Goal: Transaction & Acquisition: Purchase product/service

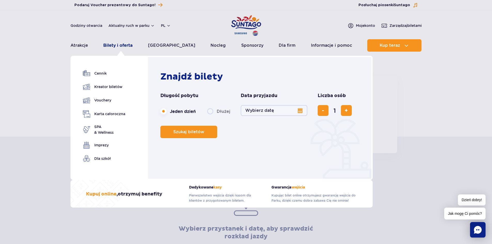
click at [127, 43] on link "Bilety i oferta" at bounding box center [117, 45] width 29 height 12
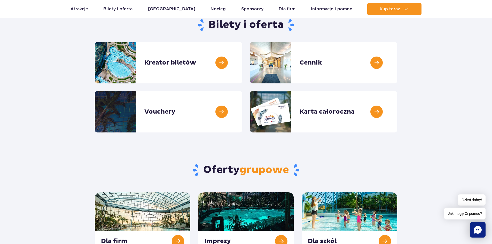
scroll to position [26, 0]
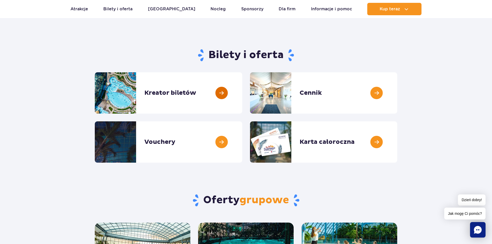
click at [242, 92] on link at bounding box center [242, 92] width 0 height 41
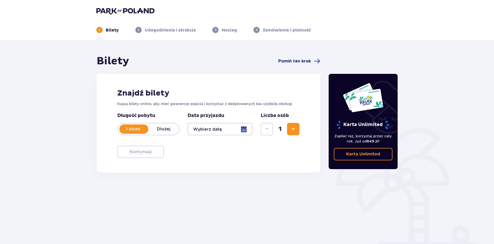
click at [296, 59] on span "Pomiń ten krok" at bounding box center [294, 61] width 33 height 6
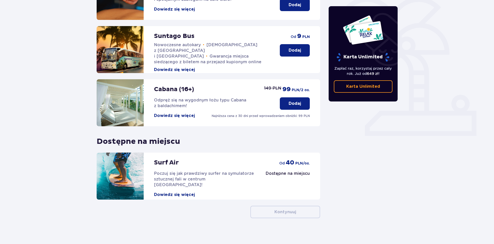
scroll to position [79, 0]
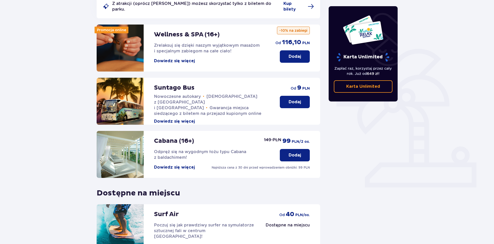
click at [189, 119] on button "Dowiedz się więcej" at bounding box center [174, 122] width 41 height 6
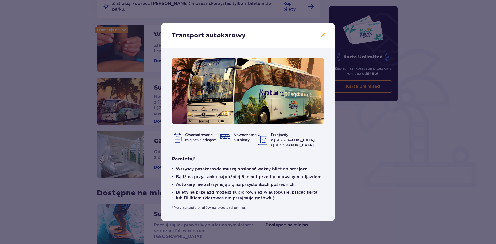
click at [322, 37] on span at bounding box center [323, 35] width 6 height 6
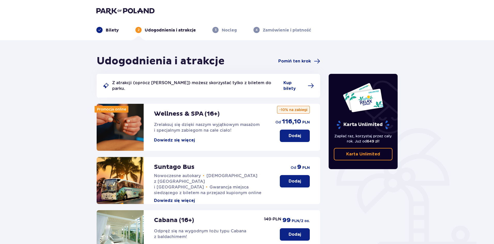
click at [118, 10] on img at bounding box center [125, 10] width 58 height 7
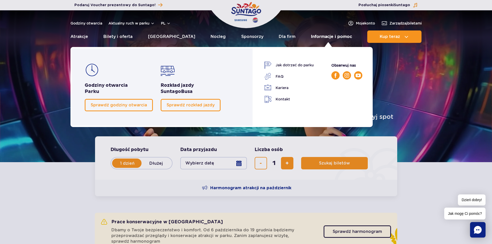
click at [325, 37] on link "Informacje i pomoc" at bounding box center [331, 36] width 41 height 12
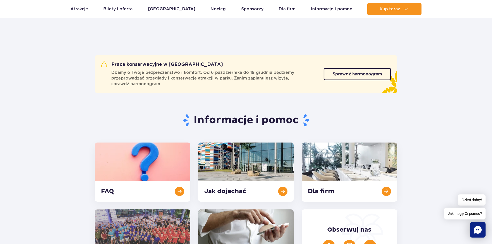
scroll to position [77, 0]
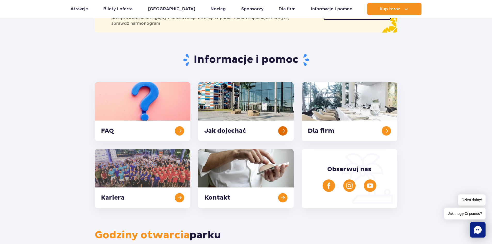
click at [266, 111] on link at bounding box center [246, 111] width 96 height 59
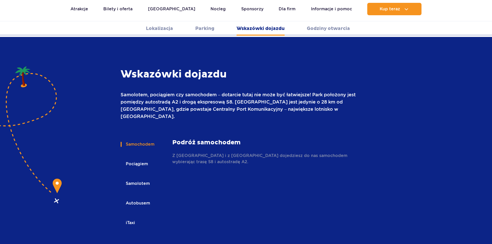
scroll to position [687, 0]
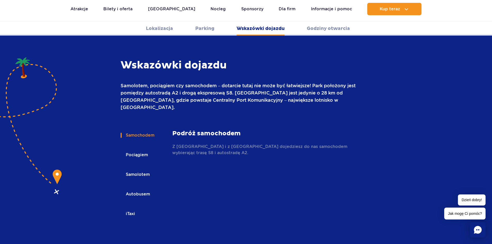
click at [143, 149] on button "Pociągiem" at bounding box center [137, 154] width 32 height 11
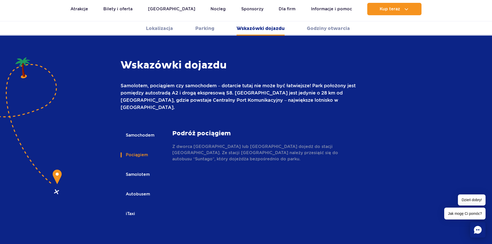
click at [143, 189] on button "Autobusem" at bounding box center [138, 194] width 34 height 11
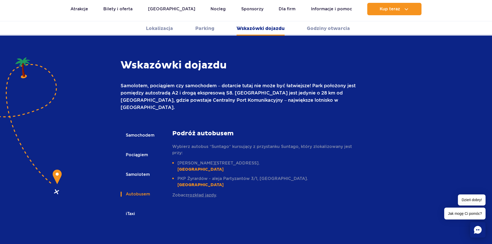
click at [185, 192] on p "Zobacz rozkład jazdy ." at bounding box center [265, 195] width 186 height 6
click at [205, 193] on link "rozkład jazdy" at bounding box center [202, 195] width 28 height 5
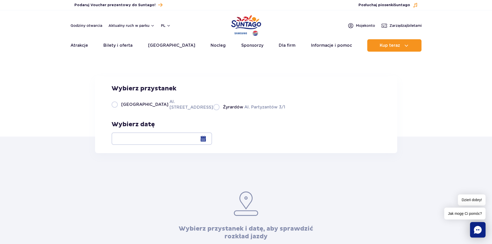
click at [117, 110] on label "Warszawa Al. [STREET_ADDRESS]" at bounding box center [160, 105] width 96 height 12
click at [117, 110] on input "Warszawa Al. Jerozolimskie 56" at bounding box center [115, 109] width 6 height 1
radio input "true"
click at [212, 138] on div at bounding box center [162, 138] width 100 height 12
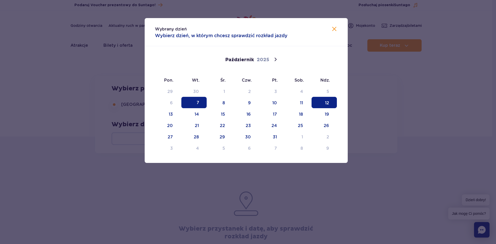
click at [330, 99] on span "12" at bounding box center [323, 102] width 25 height 11
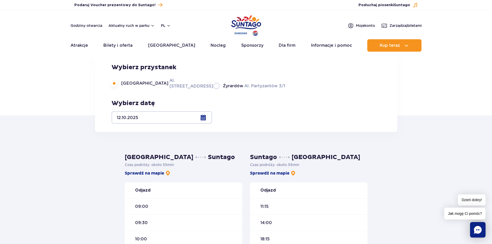
scroll to position [52, 0]
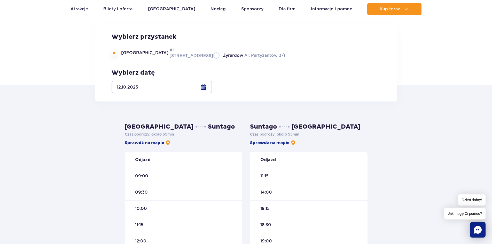
click at [213, 59] on label "Żyrardów Al. Partyzantów 3/1" at bounding box center [249, 55] width 72 height 6
click at [213, 59] on input "Żyrardów Al. Partyzantów 3/1" at bounding box center [216, 58] width 6 height 1
radio input "true"
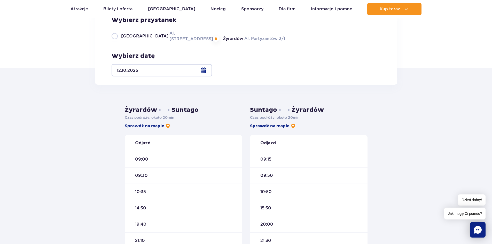
scroll to position [77, 0]
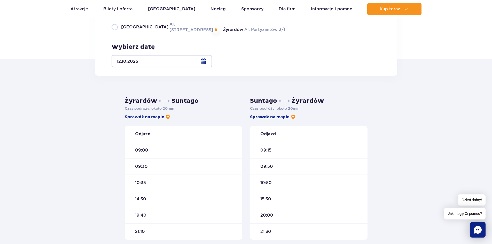
click at [115, 33] on label "Warszawa Al. Jerozolimskie 56" at bounding box center [160, 27] width 96 height 12
click at [115, 33] on input "Warszawa Al. Jerozolimskie 56" at bounding box center [115, 32] width 6 height 1
radio input "true"
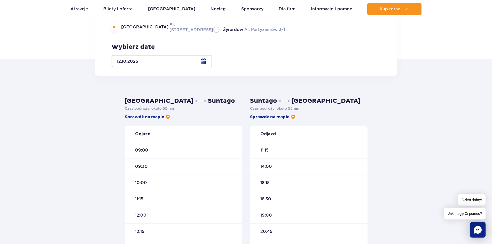
click at [212, 62] on div at bounding box center [162, 61] width 100 height 12
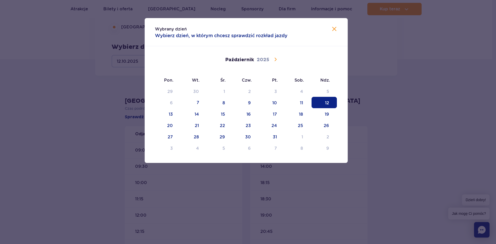
click at [275, 59] on icon at bounding box center [275, 59] width 6 height 6
click at [330, 101] on span "9" at bounding box center [323, 102] width 25 height 11
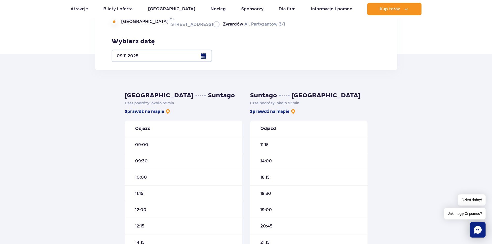
scroll to position [0, 0]
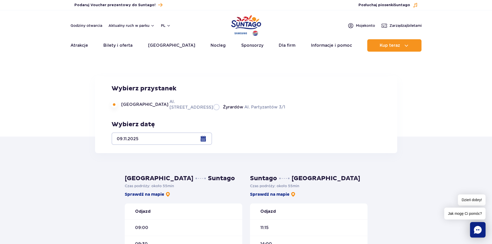
click at [213, 110] on label "Żyrardów Al. Partyzantów 3/1" at bounding box center [249, 107] width 72 height 6
click at [213, 110] on input "Żyrardów Al. Partyzantów 3/1" at bounding box center [216, 109] width 6 height 1
radio input "true"
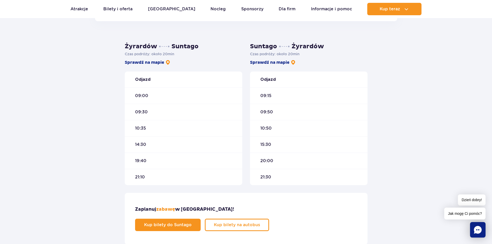
scroll to position [181, 0]
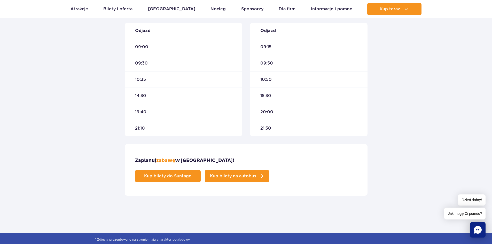
click at [269, 170] on link "Kup bilety na autobus" at bounding box center [237, 176] width 64 height 12
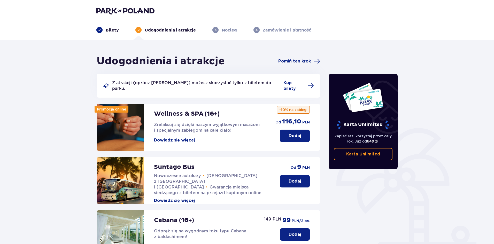
click at [296, 178] on p "Dodaj" at bounding box center [294, 181] width 12 height 6
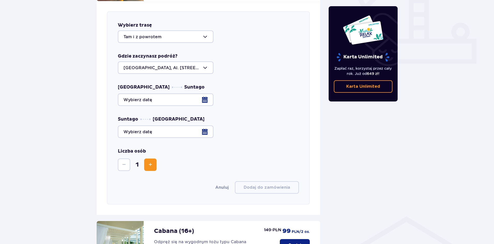
click at [206, 63] on div at bounding box center [166, 67] width 96 height 12
click at [179, 97] on p "Żyrardów, Al. Partyzantów 3/1" at bounding box center [154, 100] width 63 height 6
type input "Żyrardów, Al. Partyzantów 3/1"
click at [202, 94] on div at bounding box center [208, 99] width 181 height 12
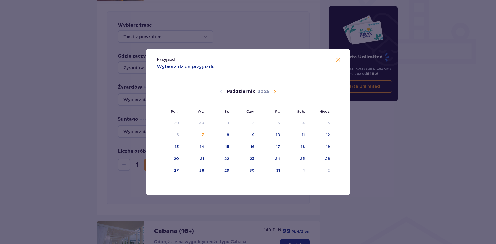
click at [276, 92] on span "Następny miesiąc" at bounding box center [275, 92] width 6 height 6
click at [328, 135] on div "9" at bounding box center [328, 134] width 2 height 5
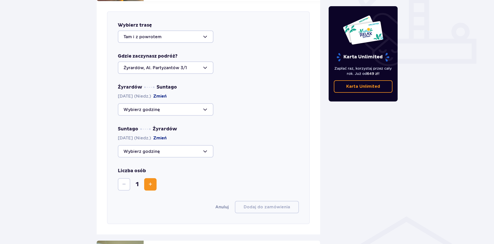
click at [207, 146] on div at bounding box center [166, 151] width 96 height 12
click at [208, 107] on div at bounding box center [166, 109] width 96 height 12
click at [157, 135] on p "Zostały 44 miejsca" at bounding box center [159, 138] width 40 height 6
type input "14:30"
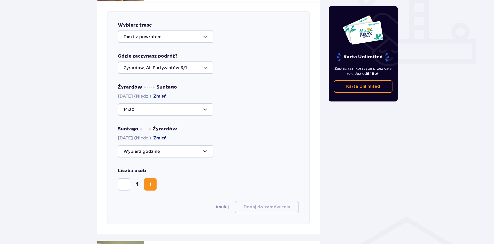
click at [205, 104] on div at bounding box center [166, 109] width 96 height 12
click at [154, 155] on p "Zostały 44 miejsca" at bounding box center [159, 158] width 40 height 6
click at [206, 145] on div at bounding box center [166, 151] width 96 height 12
click at [154, 175] on p "Zostały 44 miejsca" at bounding box center [159, 178] width 40 height 6
type input "20:00"
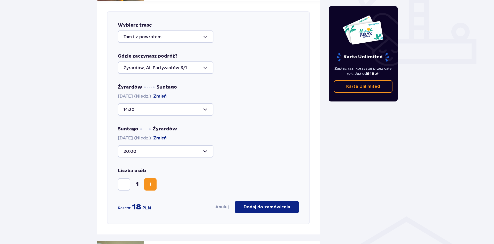
click at [149, 181] on span "Zwiększ" at bounding box center [150, 184] width 6 height 6
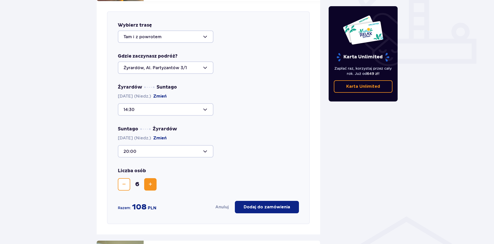
click at [126, 181] on span "Zmniejsz" at bounding box center [124, 184] width 6 height 6
click at [207, 104] on div at bounding box center [166, 109] width 96 height 12
click at [208, 61] on div at bounding box center [166, 67] width 96 height 12
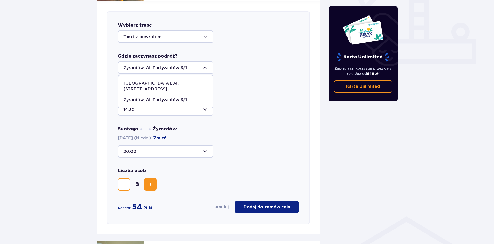
click at [149, 81] on p "[GEOGRAPHIC_DATA], Al. [STREET_ADDRESS]" at bounding box center [165, 86] width 84 height 11
type input "[GEOGRAPHIC_DATA], Al. [STREET_ADDRESS]"
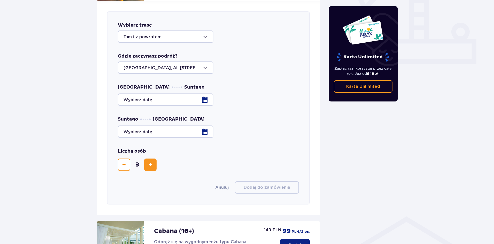
click at [202, 93] on div at bounding box center [208, 99] width 181 height 12
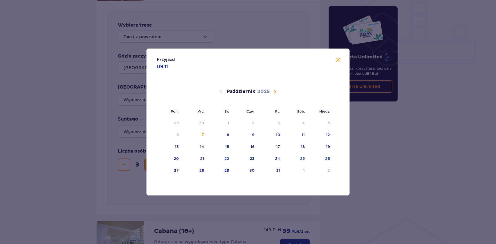
click at [274, 90] on span "Następny miesiąc" at bounding box center [275, 92] width 6 height 6
click at [332, 134] on div "9" at bounding box center [321, 134] width 26 height 11
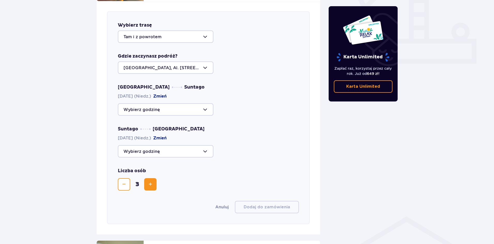
click at [202, 103] on div at bounding box center [166, 109] width 96 height 12
click at [207, 64] on div at bounding box center [166, 67] width 96 height 12
click at [197, 81] on div "[GEOGRAPHIC_DATA], Al. [STREET_ADDRESS]" at bounding box center [165, 86] width 84 height 11
click at [166, 147] on div at bounding box center [166, 151] width 96 height 12
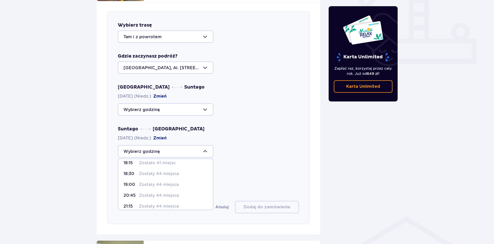
click at [165, 171] on p "Zostały 44 miejsca" at bounding box center [159, 174] width 40 height 6
type input "18:30"
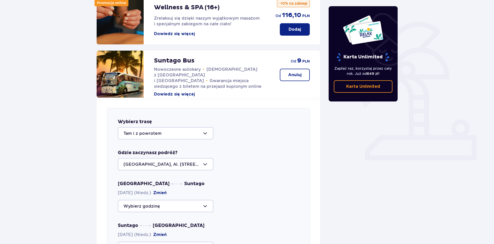
scroll to position [22, 0]
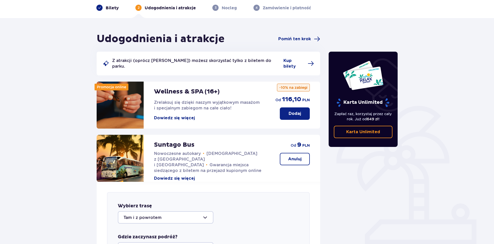
click at [110, 10] on p "Bilety" at bounding box center [112, 8] width 13 height 6
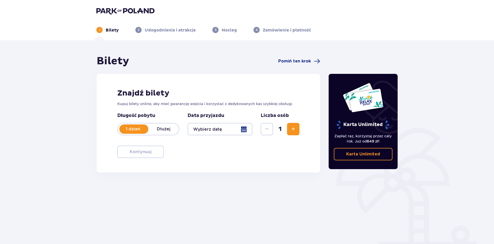
click at [219, 129] on div at bounding box center [219, 129] width 65 height 12
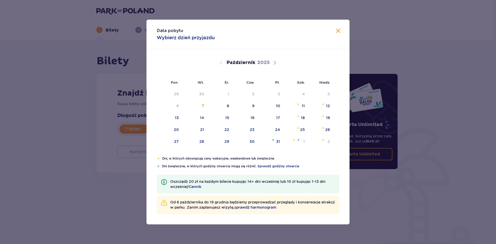
click at [275, 62] on span "Następny miesiąc" at bounding box center [275, 63] width 6 height 6
click at [327, 107] on div "9" at bounding box center [321, 105] width 26 height 11
type input "[DATE]"
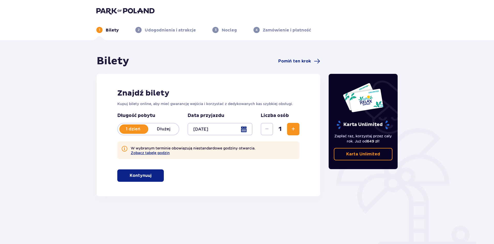
click at [291, 129] on span "Zwiększ" at bounding box center [293, 129] width 6 height 6
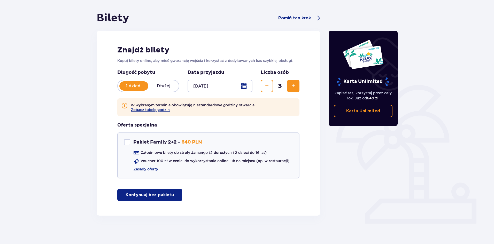
scroll to position [46, 0]
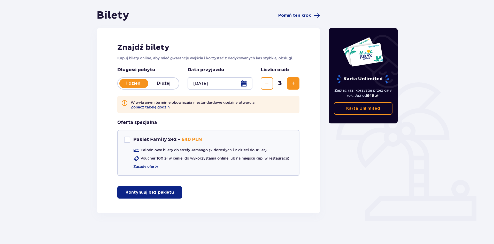
click at [159, 192] on p "Kontynuuj bez pakietu" at bounding box center [150, 193] width 48 height 6
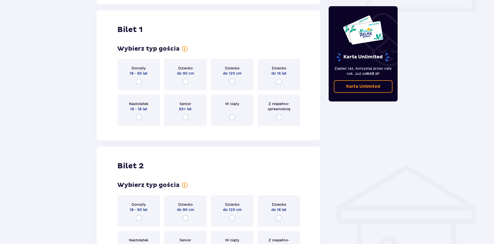
scroll to position [259, 0]
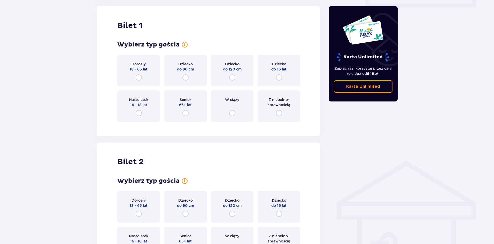
click at [139, 76] on input "radio" at bounding box center [139, 77] width 6 height 6
radio input "true"
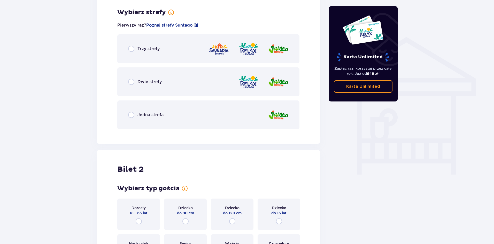
scroll to position [385, 0]
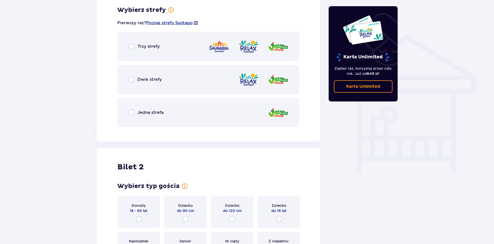
click at [129, 114] on input "radio" at bounding box center [131, 113] width 6 height 6
radio input "true"
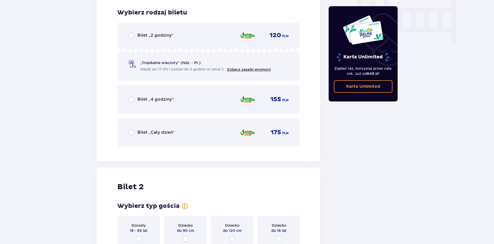
scroll to position [516, 0]
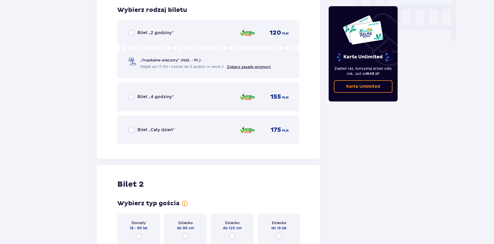
click at [131, 130] on input "radio" at bounding box center [131, 130] width 6 height 6
radio input "true"
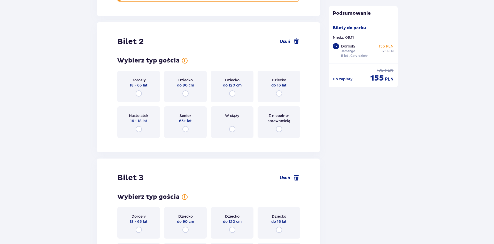
scroll to position [675, 0]
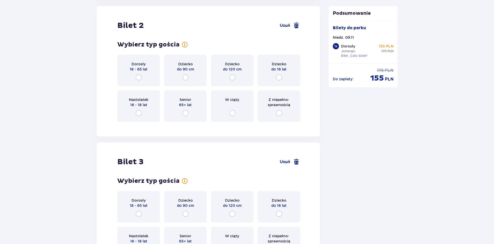
click at [281, 79] on input "radio" at bounding box center [279, 77] width 6 height 6
radio input "true"
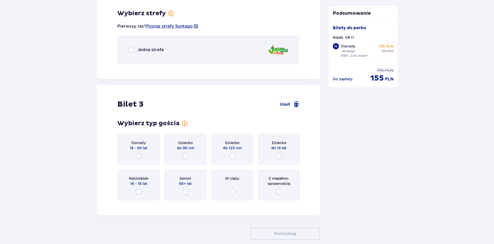
scroll to position [801, 0]
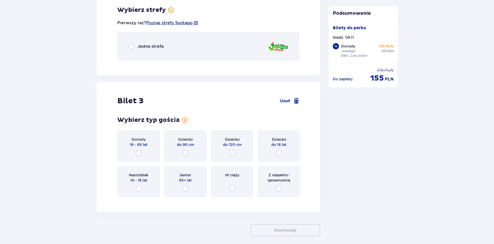
click at [130, 46] on input "radio" at bounding box center [131, 46] width 6 height 6
radio input "true"
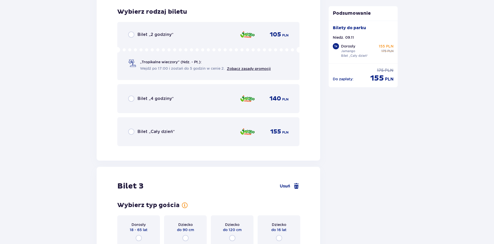
scroll to position [866, 0]
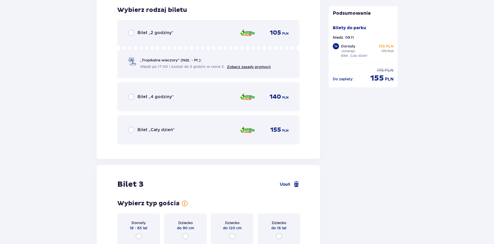
click at [166, 130] on span "Bilet „Cały dzień”" at bounding box center [155, 130] width 37 height 6
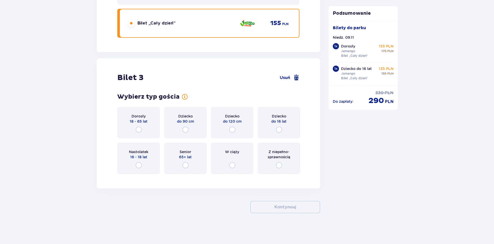
scroll to position [973, 0]
click at [281, 129] on input "radio" at bounding box center [279, 129] width 6 height 6
radio input "true"
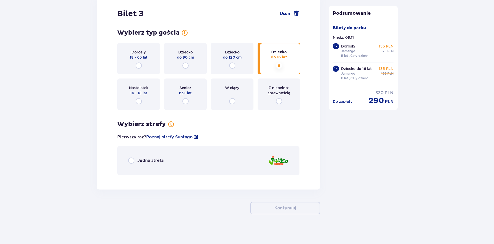
scroll to position [1038, 0]
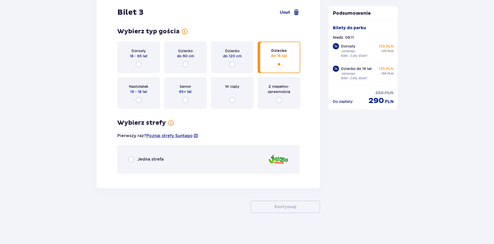
click at [130, 160] on input "radio" at bounding box center [131, 159] width 6 height 6
radio input "true"
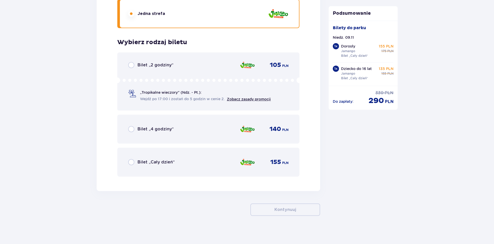
scroll to position [1186, 0]
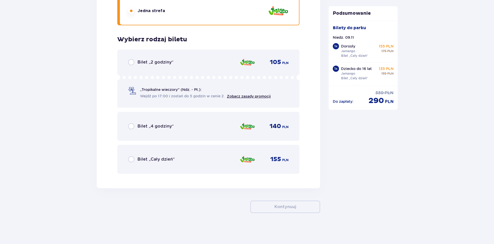
click at [276, 158] on span "155" at bounding box center [275, 159] width 11 height 8
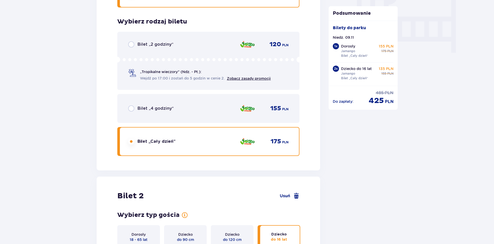
scroll to position [439, 0]
